Goal: Register for event/course

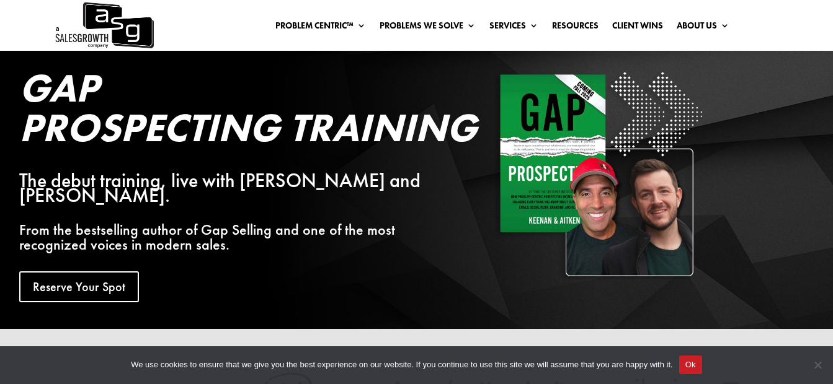
scroll to position [6, 0]
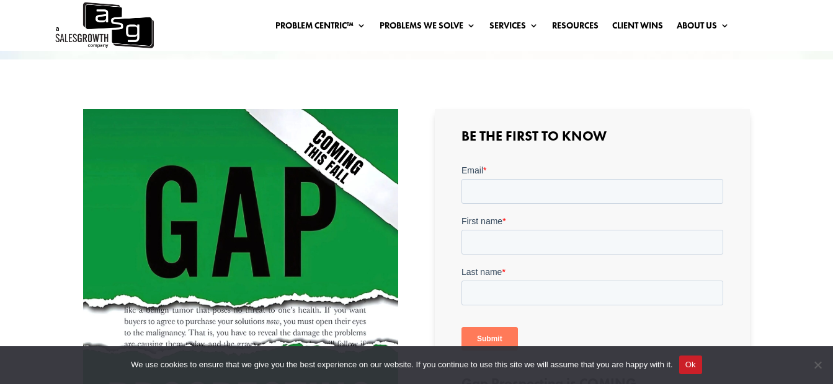
scroll to position [268, 0]
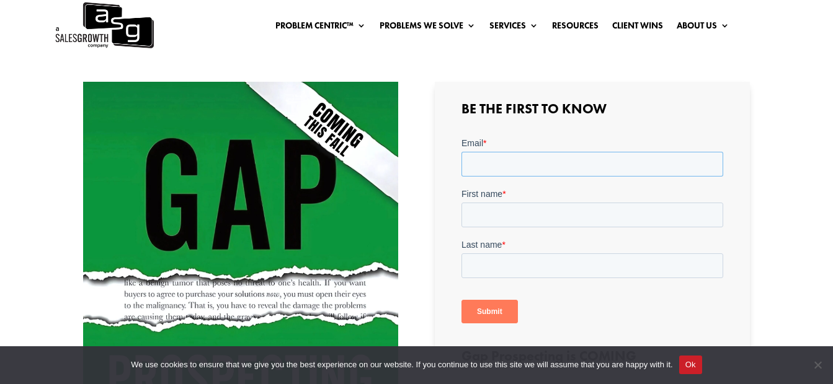
click at [592, 161] on input "Email *" at bounding box center [592, 164] width 262 height 25
type input "[EMAIL_ADDRESS][DOMAIN_NAME]"
click at [536, 219] on input "First name *" at bounding box center [592, 215] width 262 height 25
type input "[PERSON_NAME]"
click at [502, 260] on input "Last name *" at bounding box center [592, 266] width 262 height 25
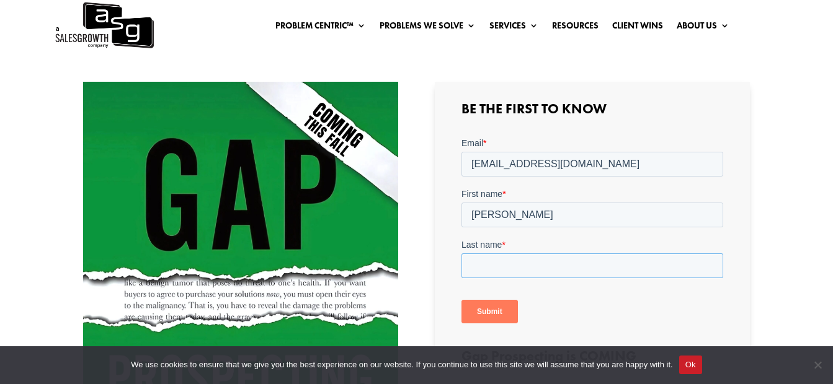
type input "[PERSON_NAME]"
click at [495, 308] on input "Submit" at bounding box center [489, 312] width 56 height 24
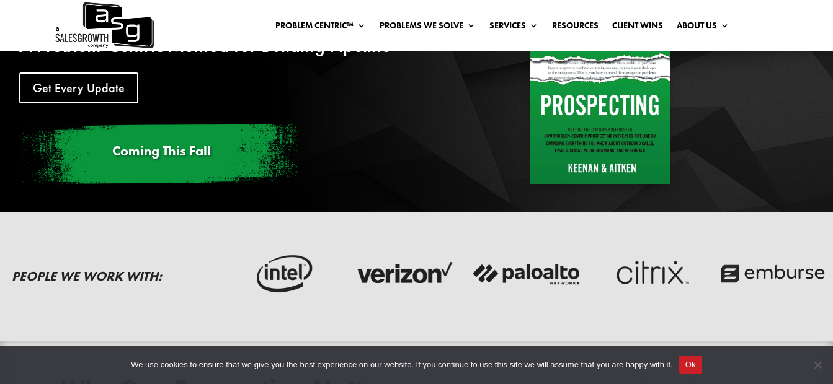
scroll to position [62, 0]
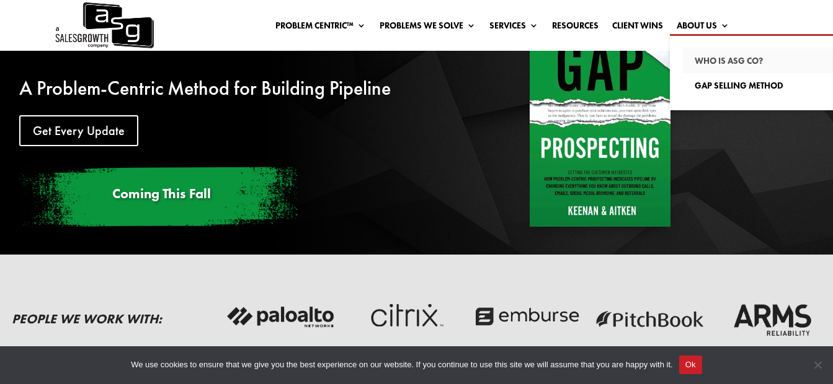
click at [727, 63] on link "Who Is ASG co?" at bounding box center [769, 60] width 174 height 25
